Goal: Task Accomplishment & Management: Use online tool/utility

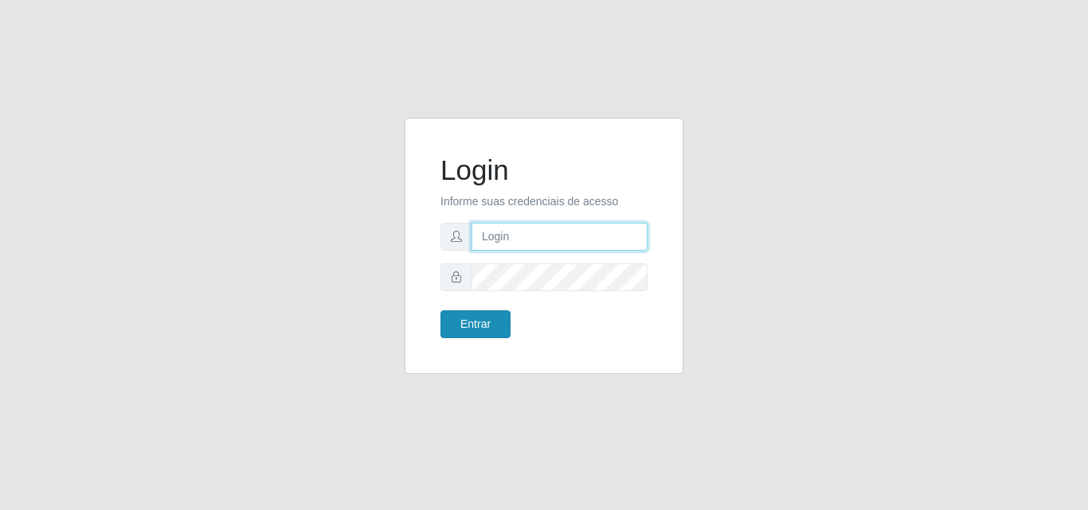
type input "[EMAIL_ADDRESS][DOMAIN_NAME]"
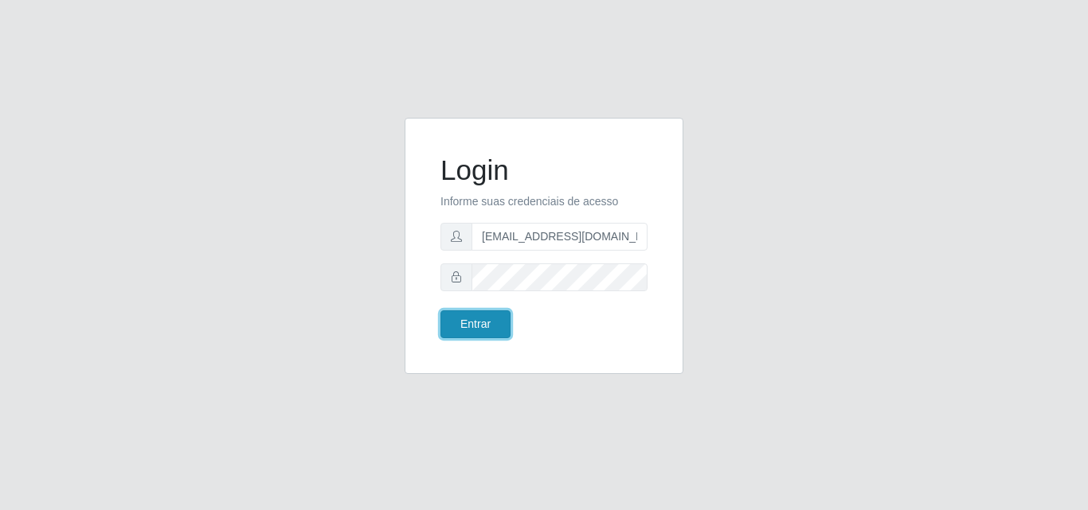
click at [478, 320] on button "Entrar" at bounding box center [475, 325] width 70 height 28
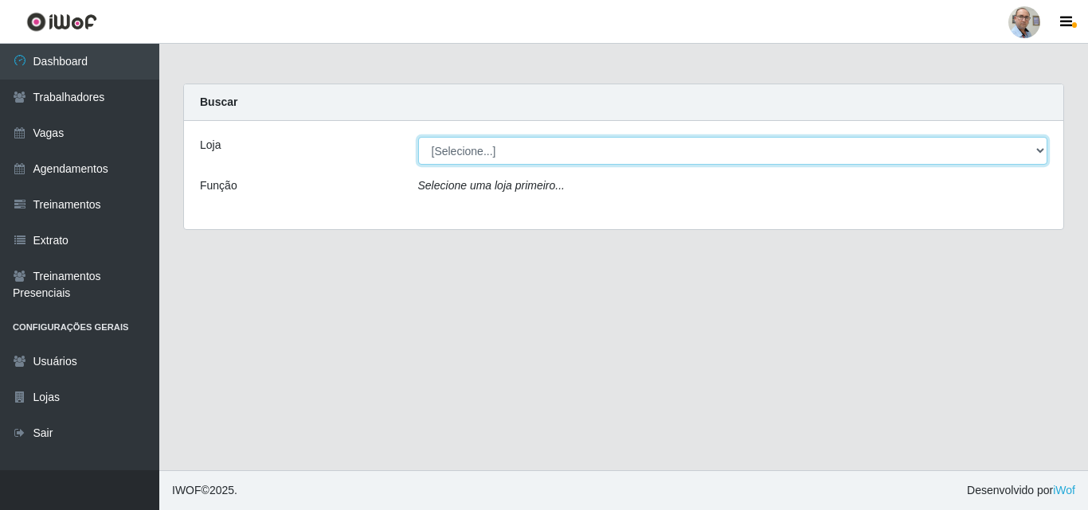
click at [482, 142] on select "[Selecione...] Mar Vermelho - Loja 04" at bounding box center [733, 151] width 630 height 28
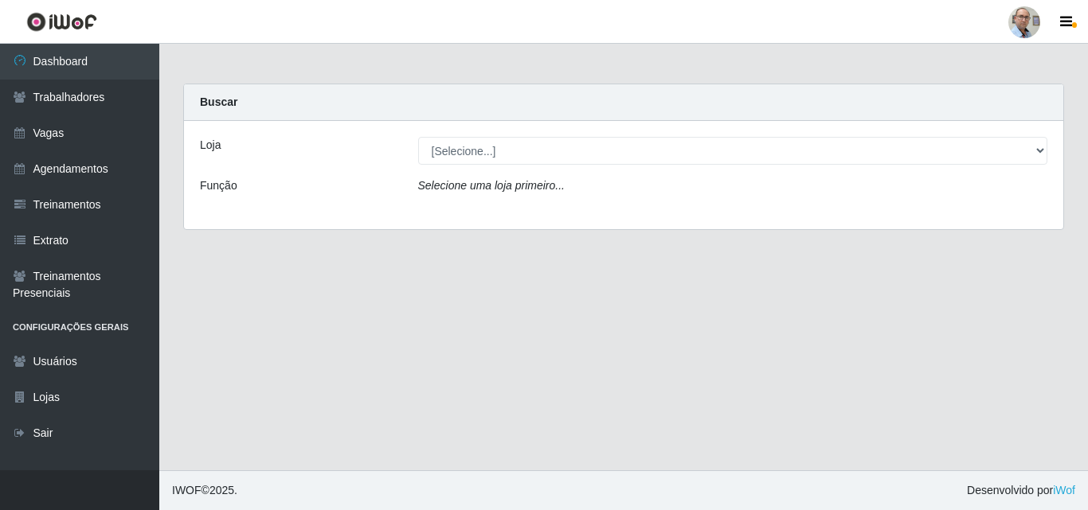
drag, startPoint x: 453, startPoint y: 212, endPoint x: 440, endPoint y: 195, distance: 21.0
click at [453, 212] on div "Loja [Selecione...] Mar Vermelho - Loja 04 Função Selecione uma loja primeiro..." at bounding box center [623, 175] width 879 height 108
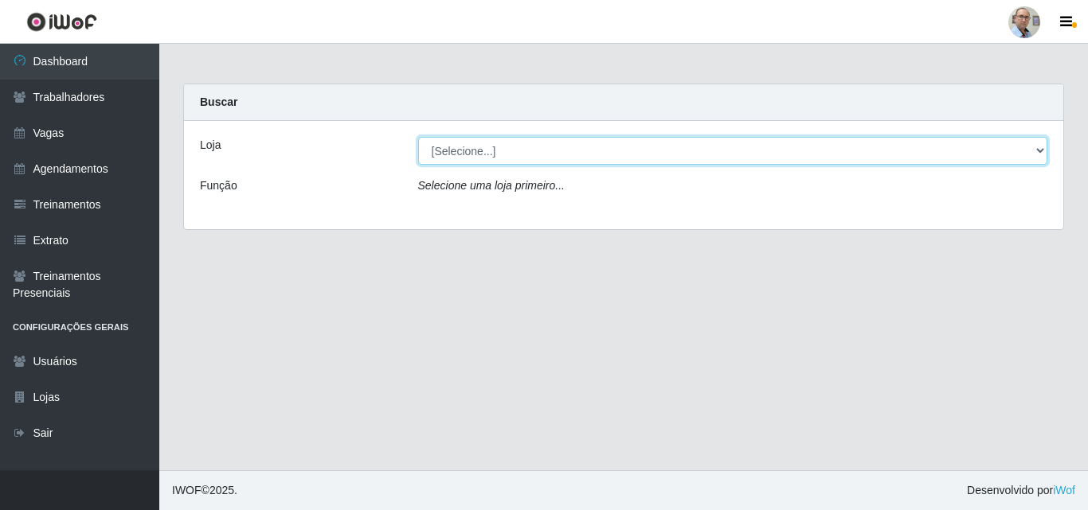
click at [496, 155] on select "[Selecione...] Mar Vermelho - Loja 04" at bounding box center [733, 151] width 630 height 28
select select "251"
click at [418, 137] on select "[Selecione...] Mar Vermelho - Loja 04" at bounding box center [733, 151] width 630 height 28
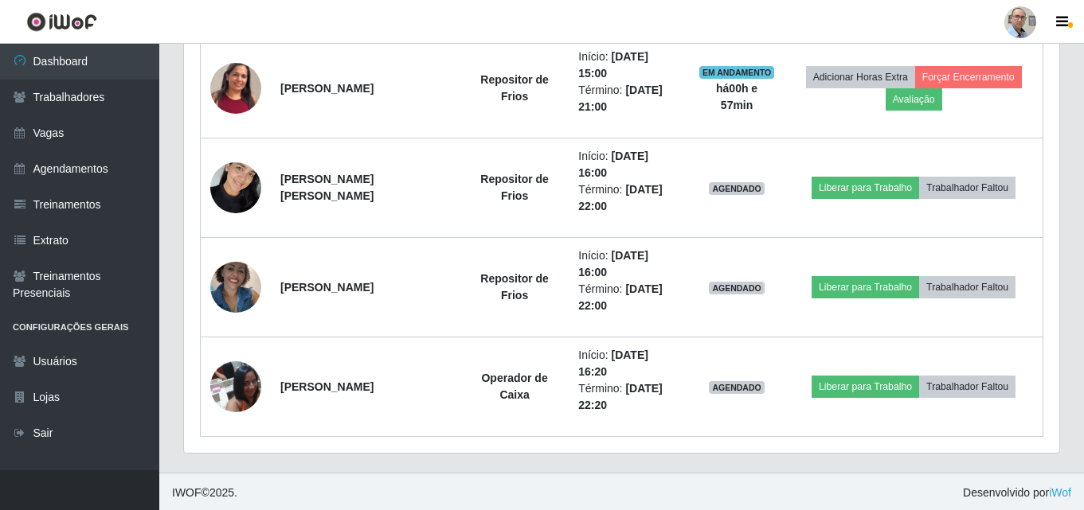
scroll to position [662, 0]
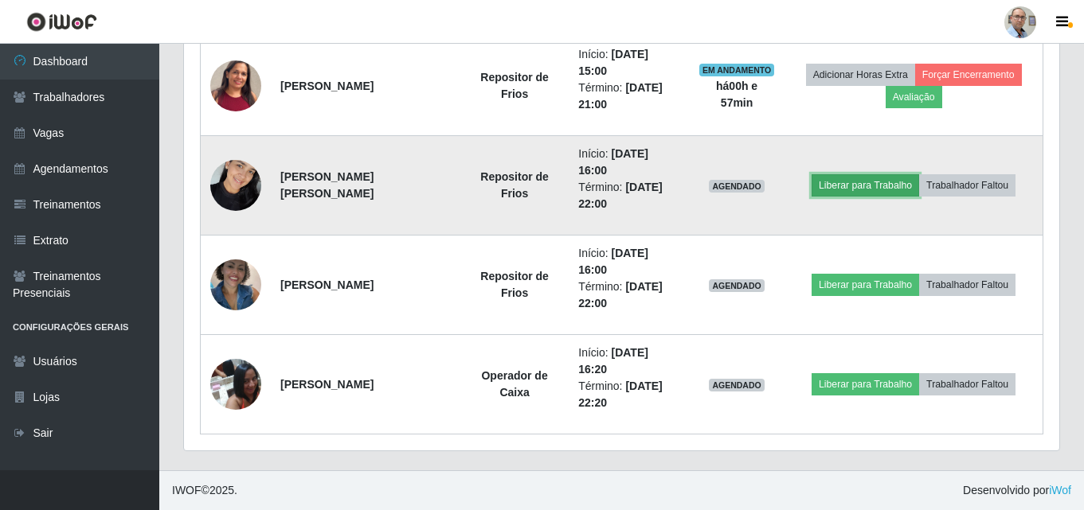
click at [847, 180] on button "Liberar para Trabalho" at bounding box center [864, 185] width 107 height 22
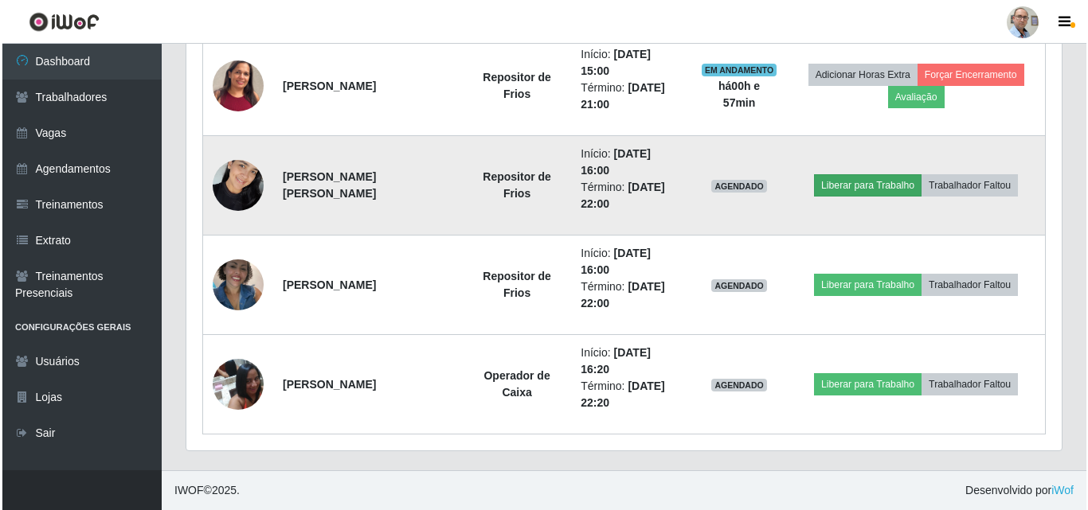
scroll to position [330, 867]
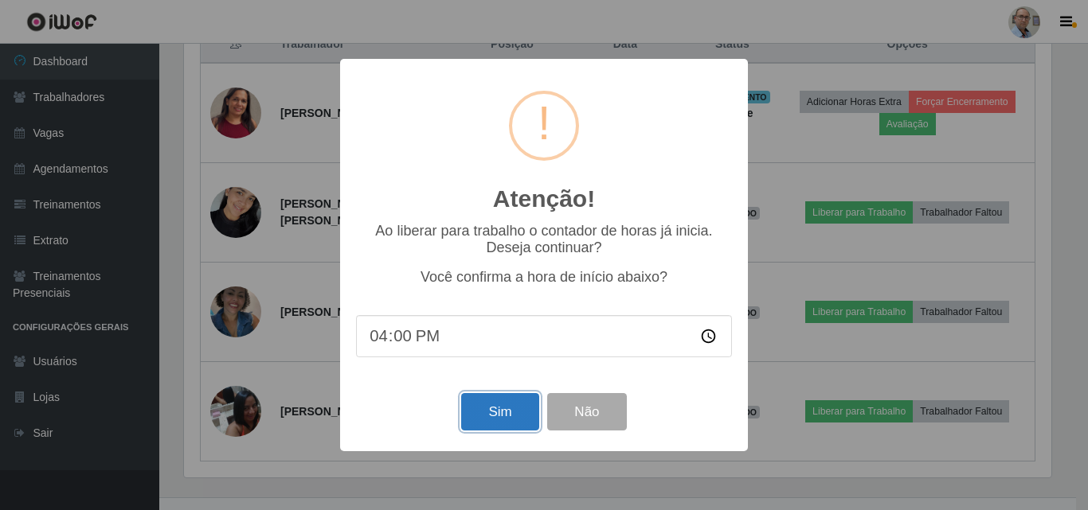
click at [486, 420] on button "Sim" at bounding box center [499, 411] width 77 height 37
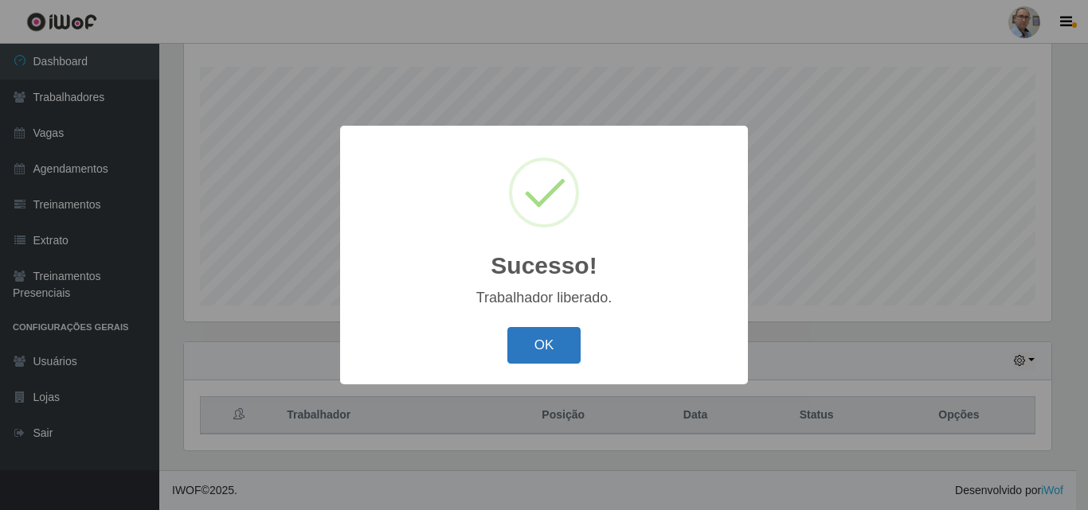
click at [541, 348] on button "OK" at bounding box center [544, 345] width 74 height 37
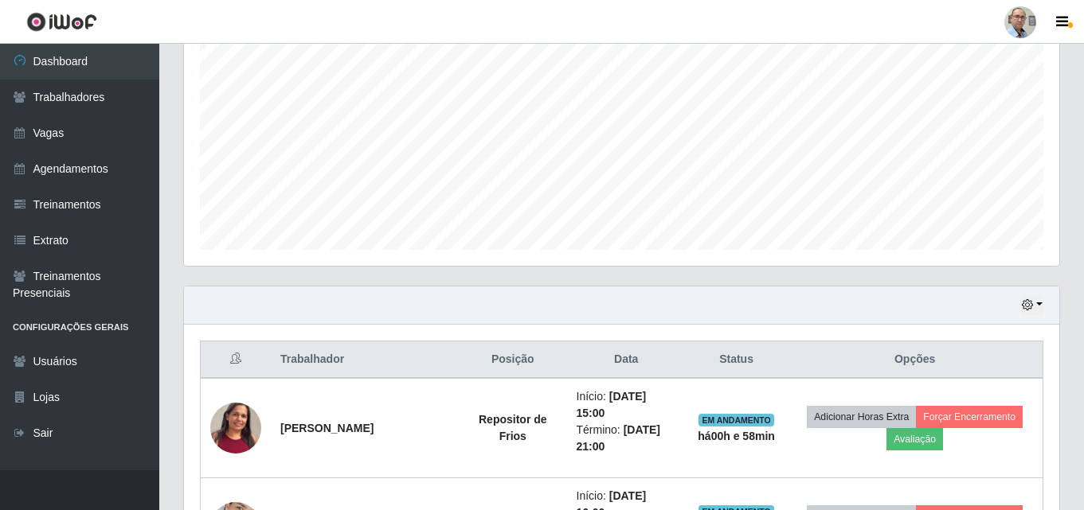
scroll to position [582, 0]
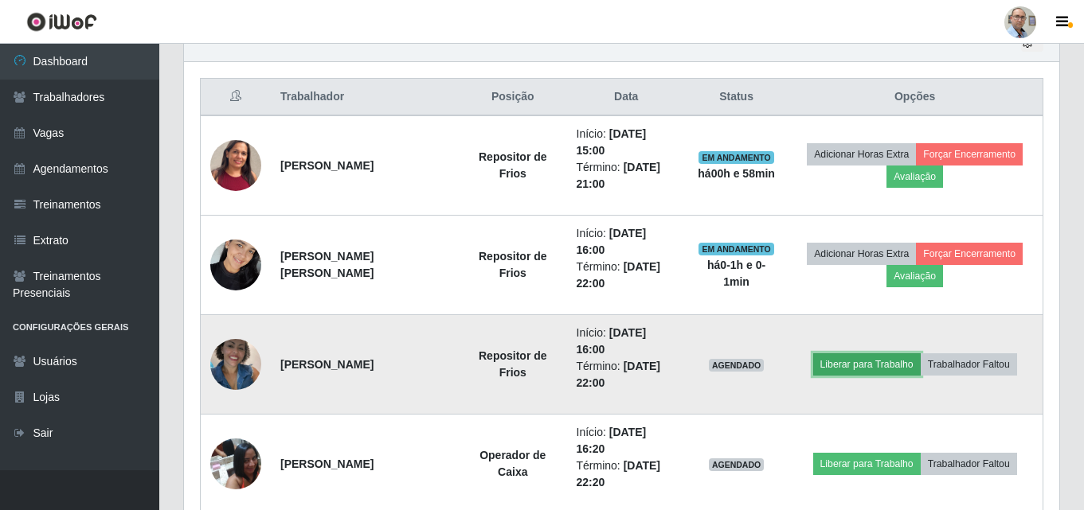
click at [850, 368] on button "Liberar para Trabalho" at bounding box center [866, 364] width 107 height 22
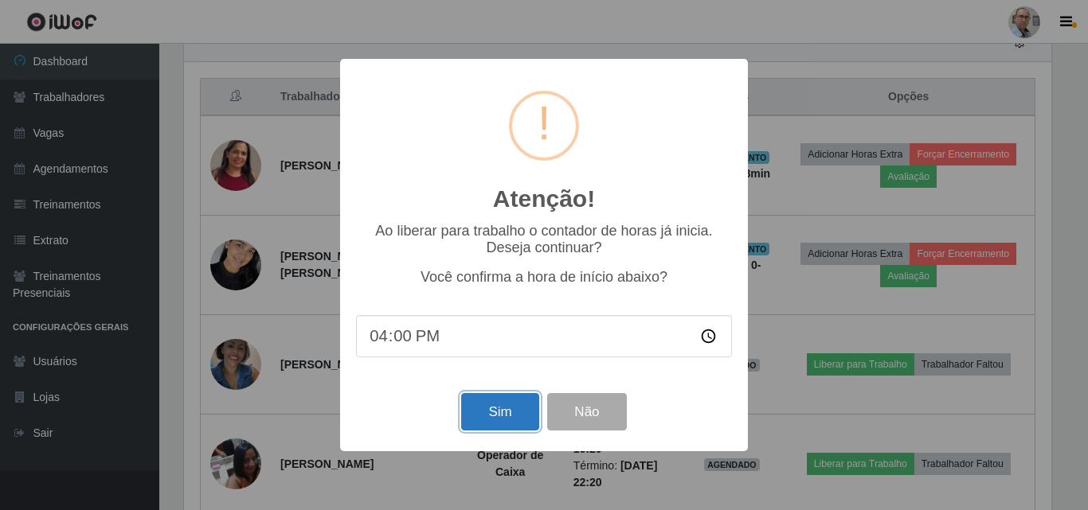
click at [483, 405] on button "Sim" at bounding box center [499, 411] width 77 height 37
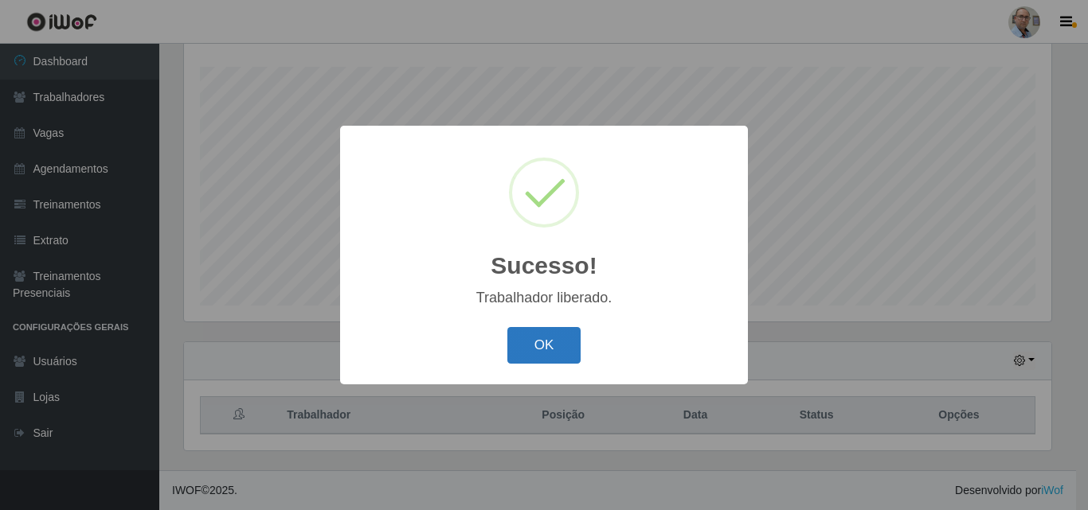
click at [537, 341] on button "OK" at bounding box center [544, 345] width 74 height 37
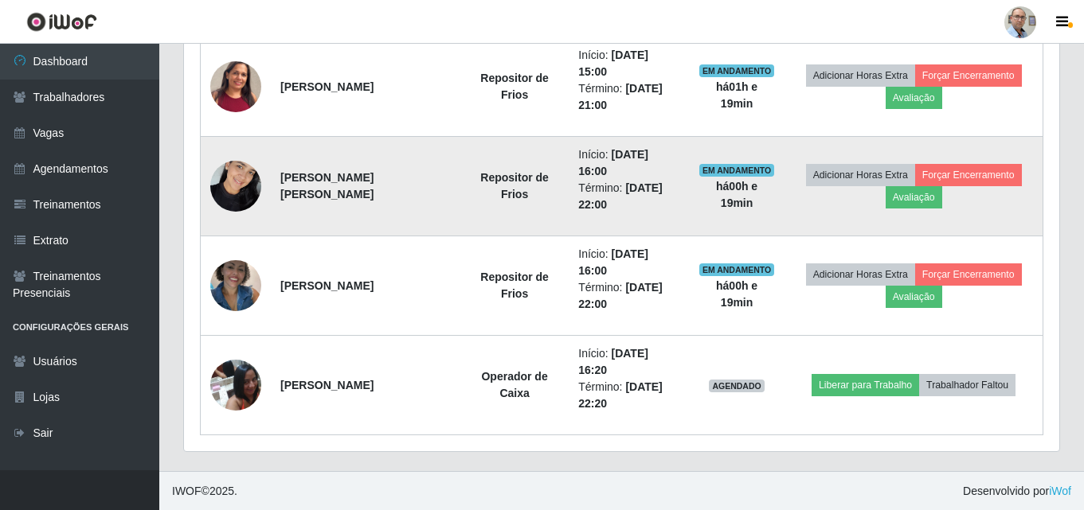
scroll to position [662, 0]
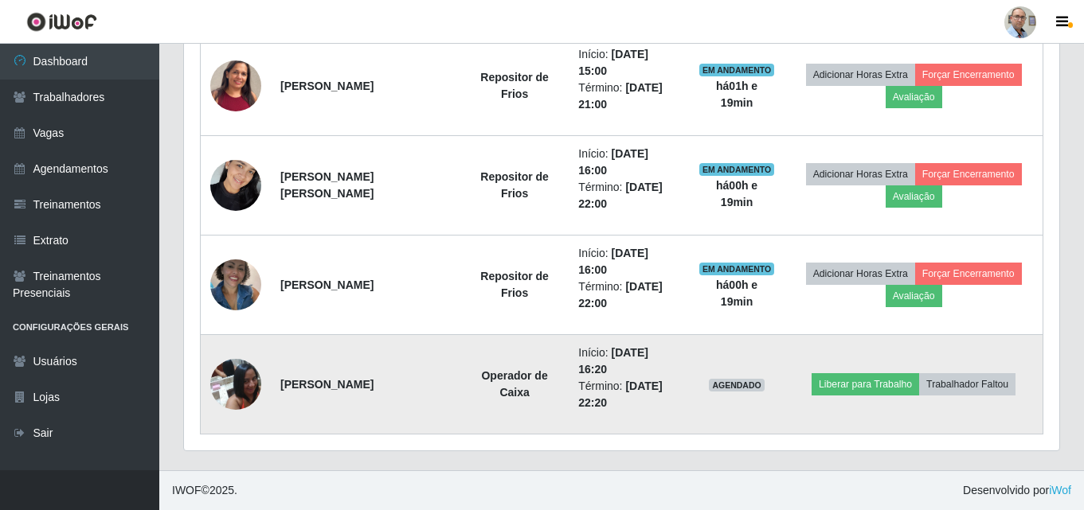
click at [240, 376] on img at bounding box center [235, 384] width 51 height 68
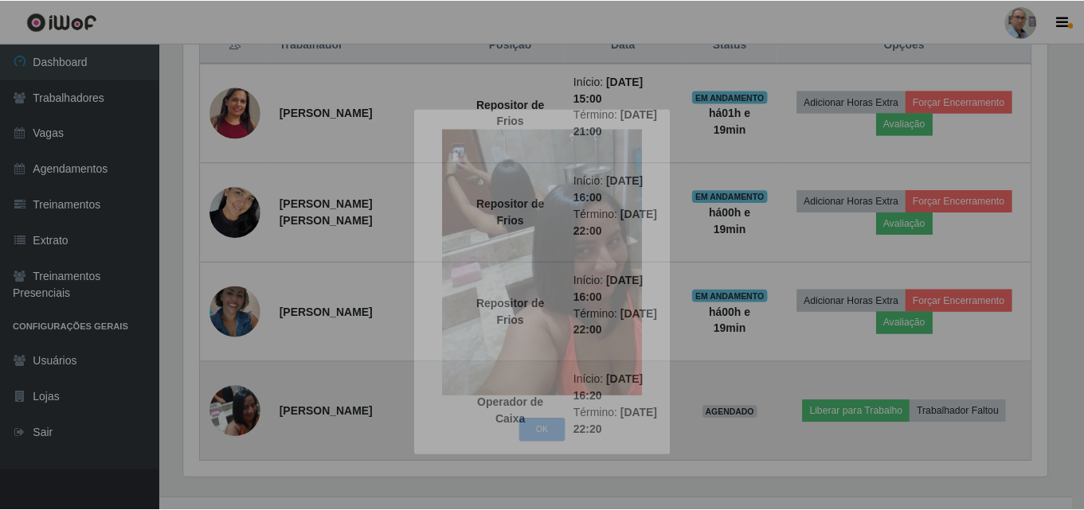
scroll to position [330, 875]
